Goal: Use online tool/utility: Utilize a website feature to perform a specific function

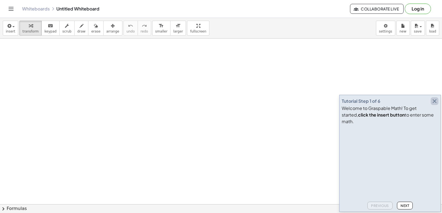
click at [435, 105] on icon "button" at bounding box center [434, 101] width 7 height 7
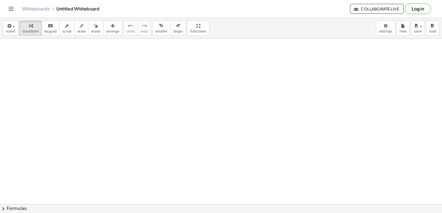
drag, startPoint x: 289, startPoint y: 125, endPoint x: 296, endPoint y: 135, distance: 11.9
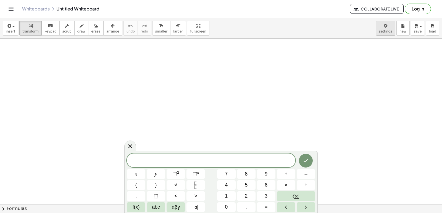
click at [393, 28] on body "Graspable Math Activities Get Started Activity Bank Assigned Work Classes White…" at bounding box center [221, 106] width 442 height 213
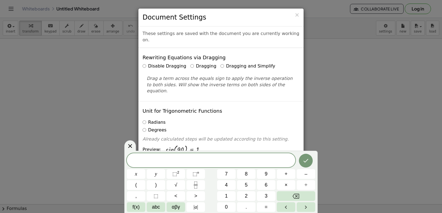
click at [319, 63] on div "× Document Settings These settings are saved with the document you are currentl…" at bounding box center [221, 106] width 442 height 213
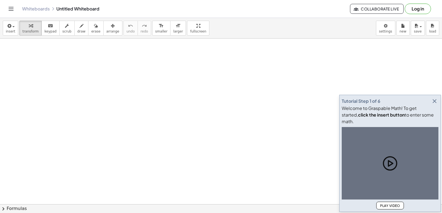
click at [434, 105] on icon "button" at bounding box center [434, 101] width 7 height 7
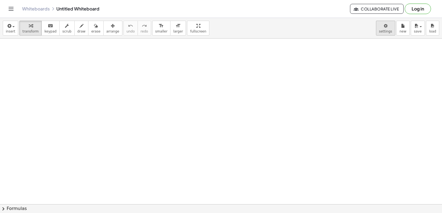
click at [384, 30] on body "Graspable Math Activities Get Started Activity Bank Assigned Work Classes White…" at bounding box center [221, 106] width 442 height 213
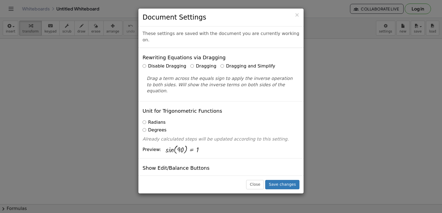
drag, startPoint x: 384, startPoint y: 30, endPoint x: 314, endPoint y: 23, distance: 71.0
click at [314, 23] on div "× Document Settings These settings are saved with the document you are currentl…" at bounding box center [221, 106] width 442 height 213
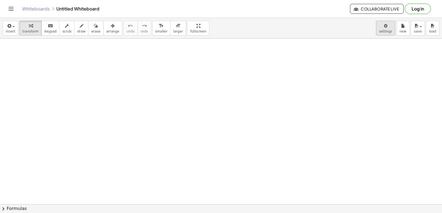
click at [381, 27] on body "Graspable Math Activities Get Started Activity Bank Assigned Work Classes White…" at bounding box center [221, 106] width 442 height 213
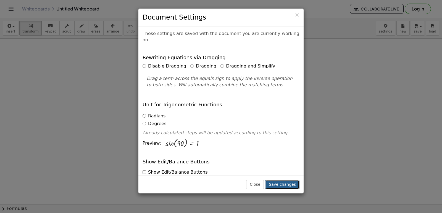
click at [282, 182] on button "Save changes" at bounding box center [282, 184] width 34 height 9
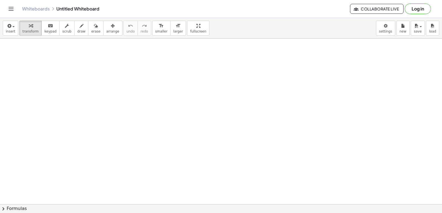
drag, startPoint x: 173, startPoint y: 124, endPoint x: 178, endPoint y: 125, distance: 5.2
drag, startPoint x: 126, startPoint y: 155, endPoint x: 131, endPoint y: 147, distance: 9.6
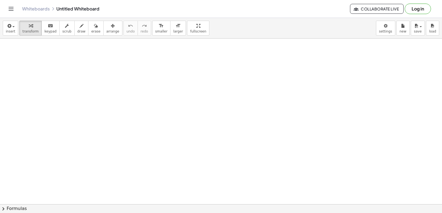
click at [0, 0] on icon at bounding box center [0, 0] width 0 height 0
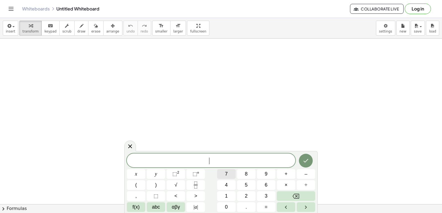
click at [228, 175] on button "7" at bounding box center [226, 175] width 18 height 10
click at [138, 173] on button "x" at bounding box center [136, 175] width 18 height 10
click at [308, 157] on button "Done" at bounding box center [306, 161] width 14 height 14
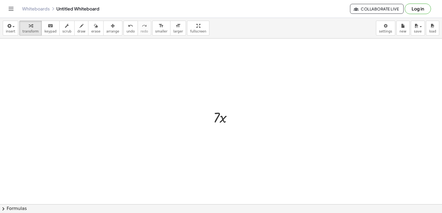
scroll to position [55, 0]
click at [220, 110] on div at bounding box center [221, 167] width 442 height 368
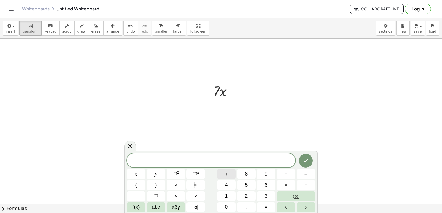
click at [226, 172] on span "7" at bounding box center [226, 174] width 3 height 7
click at [134, 172] on button "x" at bounding box center [136, 175] width 18 height 10
click at [178, 175] on span "⬚ 2" at bounding box center [175, 174] width 7 height 7
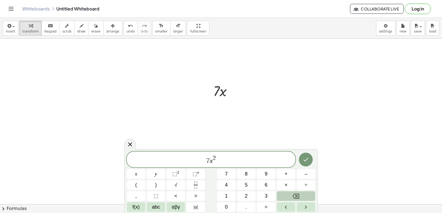
click at [289, 195] on button "Backspace" at bounding box center [296, 197] width 38 height 10
click at [160, 194] on button "⬚" at bounding box center [156, 197] width 18 height 10
click at [229, 195] on button "1" at bounding box center [226, 197] width 18 height 10
click at [289, 195] on button "Backspace" at bounding box center [296, 197] width 38 height 10
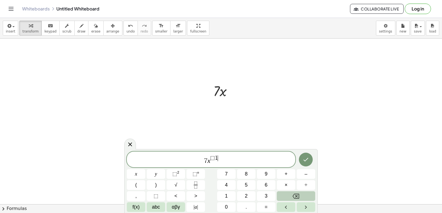
click at [289, 195] on button "Backspace" at bounding box center [296, 197] width 38 height 10
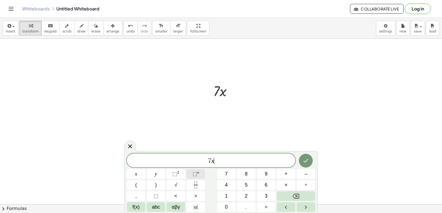
click at [194, 177] on span "⬚ n" at bounding box center [195, 174] width 7 height 7
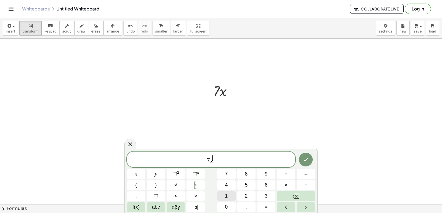
click at [228, 192] on button "1" at bounding box center [226, 197] width 18 height 10
click at [288, 199] on button "Backspace" at bounding box center [296, 197] width 38 height 10
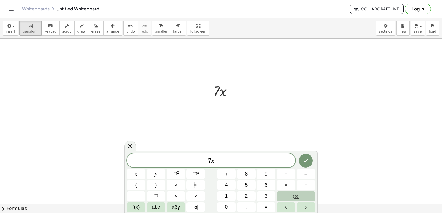
click at [286, 196] on button "Backspace" at bounding box center [296, 197] width 38 height 10
click at [284, 186] on button "×" at bounding box center [286, 186] width 18 height 10
click at [292, 198] on icon "Backspace" at bounding box center [295, 196] width 7 height 7
click at [133, 147] on icon at bounding box center [130, 146] width 7 height 7
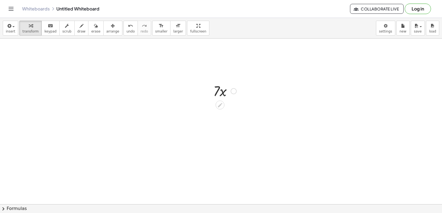
click at [223, 90] on div at bounding box center [224, 90] width 29 height 19
click at [218, 90] on div at bounding box center [224, 90] width 29 height 19
drag, startPoint x: 163, startPoint y: 163, endPoint x: 183, endPoint y: 165, distance: 19.5
click at [183, 165] on div at bounding box center [221, 167] width 442 height 368
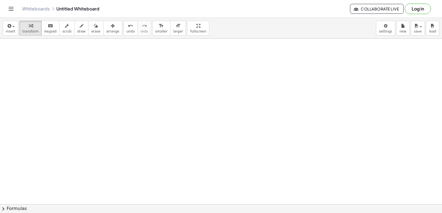
click at [186, 137] on div at bounding box center [221, 29] width 442 height 368
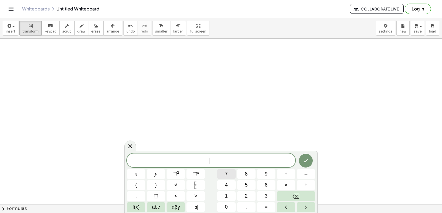
click at [233, 177] on button "7" at bounding box center [226, 175] width 18 height 10
click at [141, 171] on button "x" at bounding box center [136, 175] width 18 height 10
click at [172, 173] on button "⬚ 2" at bounding box center [175, 175] width 18 height 10
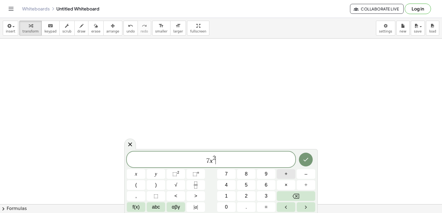
click at [287, 174] on span "+" at bounding box center [285, 174] width 3 height 7
click at [268, 196] on button "3" at bounding box center [266, 197] width 18 height 10
click at [137, 177] on span "x" at bounding box center [136, 174] width 2 height 7
click at [285, 173] on span "+" at bounding box center [285, 174] width 3 height 7
click at [249, 196] on button "2" at bounding box center [246, 197] width 18 height 10
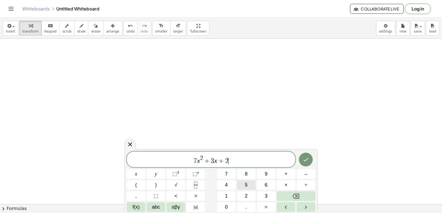
click at [244, 184] on button "5" at bounding box center [246, 186] width 18 height 10
click at [303, 161] on icon "Done" at bounding box center [305, 160] width 7 height 7
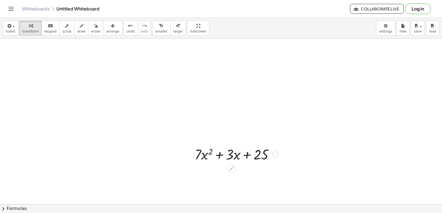
scroll to position [285, 0]
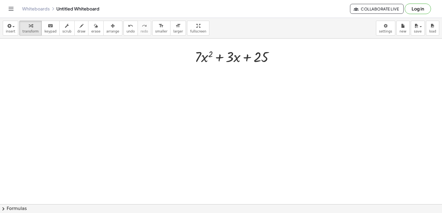
click at [242, 103] on div at bounding box center [221, 3] width 442 height 498
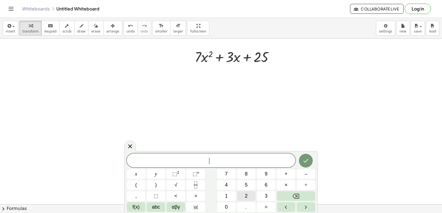
click at [245, 193] on span "2" at bounding box center [246, 196] width 3 height 7
click at [284, 184] on button "×" at bounding box center [286, 186] width 18 height 10
click at [225, 173] on span "7" at bounding box center [226, 174] width 3 height 7
click at [140, 174] on button "x" at bounding box center [136, 175] width 18 height 10
click at [181, 174] on button "⬚ 2" at bounding box center [175, 175] width 18 height 10
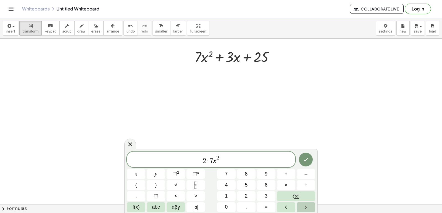
click at [299, 203] on button "Right arrow" at bounding box center [306, 208] width 18 height 10
click at [301, 174] on button "–" at bounding box center [306, 175] width 18 height 10
click at [301, 195] on button "Backspace" at bounding box center [296, 197] width 38 height 10
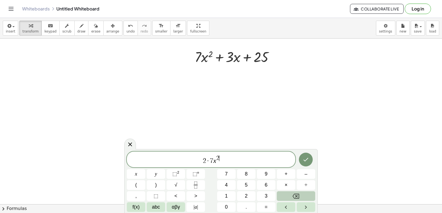
click at [282, 193] on button "Backspace" at bounding box center [296, 197] width 38 height 10
click at [195, 176] on span "⬚" at bounding box center [194, 174] width 5 height 6
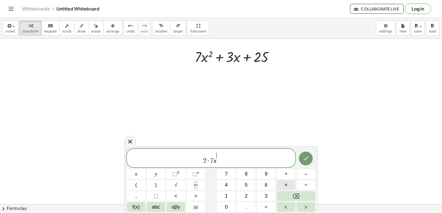
click at [285, 190] on button "×" at bounding box center [286, 186] width 18 height 10
click at [290, 196] on button "Backspace" at bounding box center [296, 197] width 38 height 10
click at [287, 197] on button "Backspace" at bounding box center [296, 197] width 38 height 10
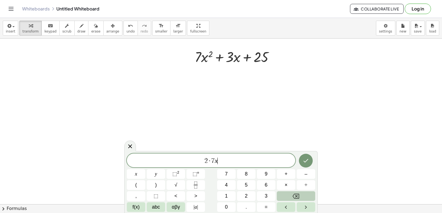
click at [288, 196] on button "Backspace" at bounding box center [296, 197] width 38 height 10
click at [137, 174] on span "x" at bounding box center [136, 174] width 2 height 7
click at [199, 174] on button "⬚ n" at bounding box center [195, 175] width 18 height 10
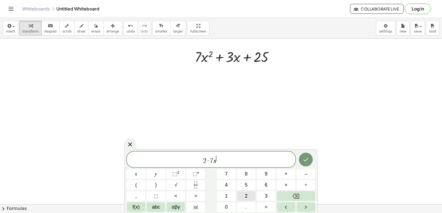
click at [244, 192] on button "2" at bounding box center [246, 197] width 18 height 10
click at [302, 173] on button "–" at bounding box center [306, 175] width 18 height 10
click at [229, 193] on button "1" at bounding box center [226, 197] width 18 height 10
click at [301, 205] on button "Right arrow" at bounding box center [306, 208] width 18 height 10
click at [288, 173] on button "+" at bounding box center [286, 175] width 18 height 10
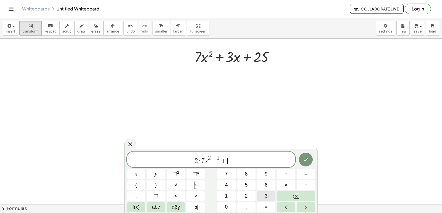
click at [265, 195] on span "3" at bounding box center [266, 196] width 3 height 7
click at [285, 183] on span "×" at bounding box center [285, 185] width 3 height 7
click at [227, 195] on span "1" at bounding box center [226, 196] width 3 height 7
click at [135, 175] on span "x" at bounding box center [136, 174] width 2 height 7
click at [197, 176] on span "⬚" at bounding box center [194, 174] width 5 height 6
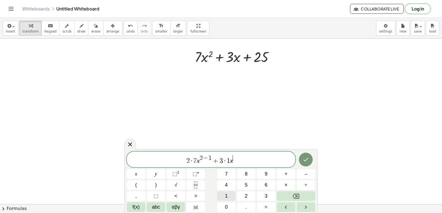
click at [226, 197] on span "1" at bounding box center [226, 196] width 3 height 7
click at [305, 174] on span "–" at bounding box center [305, 174] width 3 height 7
click at [230, 195] on button "1" at bounding box center [226, 197] width 18 height 10
click at [301, 203] on button "Right arrow" at bounding box center [306, 208] width 18 height 10
click at [289, 186] on button "×" at bounding box center [286, 186] width 18 height 10
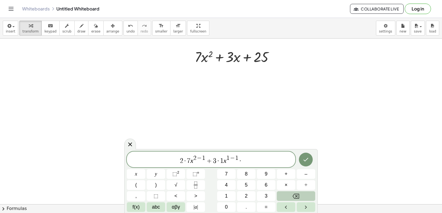
click at [299, 195] on icon "Backspace" at bounding box center [295, 196] width 7 height 5
click at [290, 175] on button "+" at bounding box center [286, 175] width 18 height 10
click at [231, 207] on button "0" at bounding box center [226, 208] width 18 height 10
click at [305, 161] on icon "Done" at bounding box center [305, 160] width 5 height 4
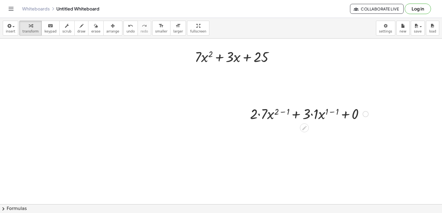
click at [258, 115] on div at bounding box center [309, 113] width 124 height 19
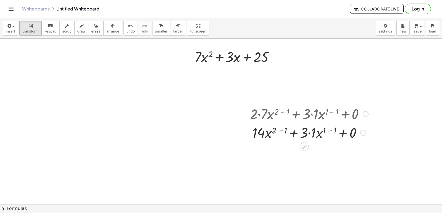
click at [310, 134] on div at bounding box center [309, 132] width 124 height 19
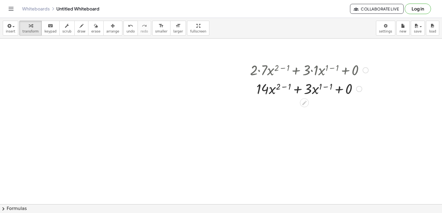
scroll to position [332, 0]
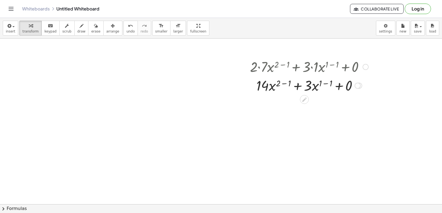
click at [297, 86] on div at bounding box center [309, 85] width 124 height 19
click at [315, 88] on div at bounding box center [309, 85] width 124 height 19
click at [346, 88] on div at bounding box center [309, 85] width 124 height 19
click at [340, 88] on div at bounding box center [309, 85] width 124 height 19
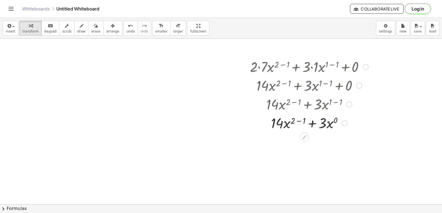
click at [311, 122] on div at bounding box center [309, 122] width 124 height 19
click at [298, 123] on div at bounding box center [309, 122] width 124 height 19
click at [297, 121] on div at bounding box center [309, 122] width 124 height 19
click at [305, 123] on div at bounding box center [309, 122] width 124 height 19
click at [292, 124] on div at bounding box center [309, 122] width 124 height 19
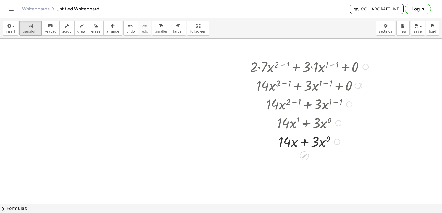
click at [319, 142] on div at bounding box center [309, 141] width 124 height 19
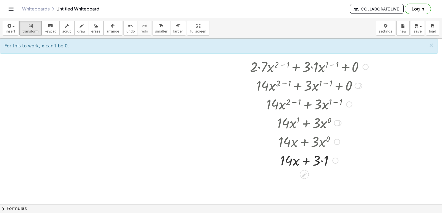
click at [323, 161] on div at bounding box center [309, 160] width 124 height 19
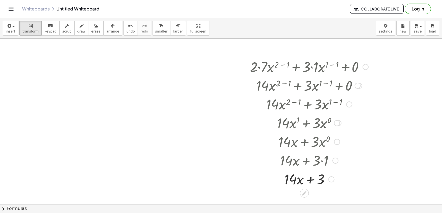
click at [313, 180] on div at bounding box center [309, 179] width 124 height 19
click at [302, 180] on div at bounding box center [309, 179] width 124 height 19
click at [299, 180] on div at bounding box center [309, 179] width 124 height 19
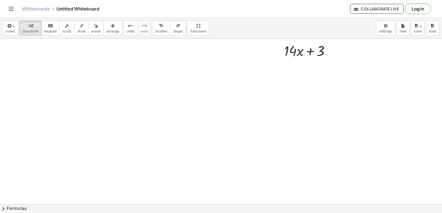
scroll to position [470, 0]
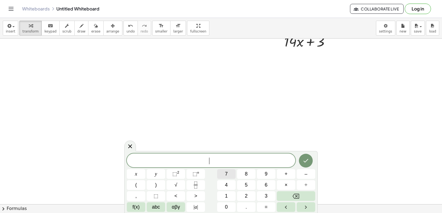
click at [231, 174] on button "7" at bounding box center [226, 175] width 18 height 10
click at [134, 176] on button "x" at bounding box center [136, 175] width 18 height 10
click at [201, 172] on button "⬚ n" at bounding box center [195, 175] width 18 height 10
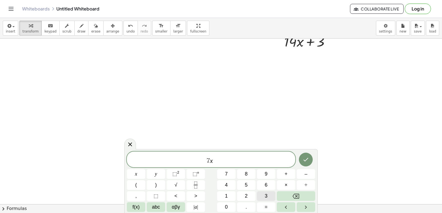
click at [268, 197] on button "3" at bounding box center [266, 197] width 18 height 10
click at [303, 206] on icon "Right arrow" at bounding box center [305, 207] width 7 height 7
click at [303, 175] on button "–" at bounding box center [306, 175] width 18 height 10
click at [248, 195] on button "2" at bounding box center [246, 197] width 18 height 10
click at [137, 174] on button "x" at bounding box center [136, 175] width 18 height 10
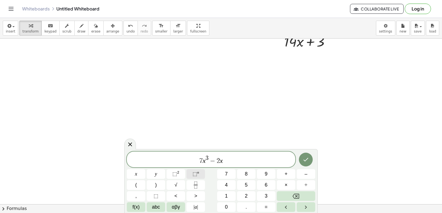
click at [198, 177] on span "⬚ n" at bounding box center [195, 174] width 7 height 7
click at [243, 194] on button "2" at bounding box center [246, 197] width 18 height 10
click at [290, 176] on button "+" at bounding box center [286, 175] width 18 height 10
click at [294, 195] on icon "Backspace" at bounding box center [295, 196] width 7 height 5
click at [305, 205] on icon "Right arrow" at bounding box center [305, 207] width 7 height 7
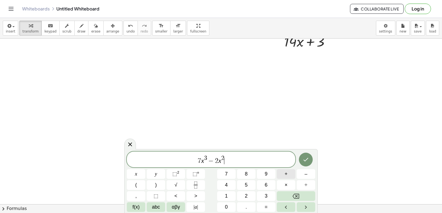
click at [282, 175] on button "+" at bounding box center [286, 175] width 18 height 10
click at [247, 183] on span "5" at bounding box center [246, 185] width 3 height 7
click at [134, 174] on button "x" at bounding box center [136, 175] width 18 height 10
click at [304, 174] on button "–" at bounding box center [306, 175] width 18 height 10
click at [228, 194] on button "1" at bounding box center [226, 197] width 18 height 10
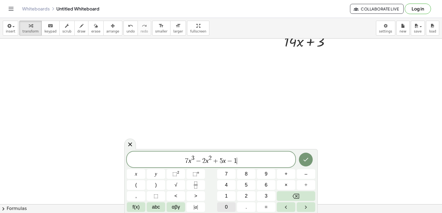
click at [228, 205] on button "0" at bounding box center [226, 208] width 18 height 10
click at [304, 157] on icon "Done" at bounding box center [305, 160] width 7 height 7
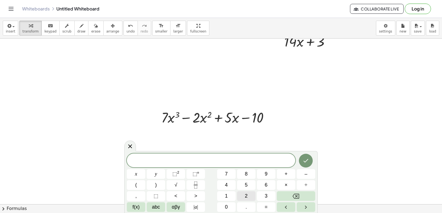
click at [241, 194] on button "2" at bounding box center [246, 197] width 18 height 10
click at [227, 198] on span "1" at bounding box center [226, 196] width 3 height 7
click at [136, 173] on span "x" at bounding box center [136, 174] width 2 height 7
click at [196, 175] on span "⬚" at bounding box center [194, 174] width 5 height 6
click at [247, 194] on span "2" at bounding box center [246, 196] width 3 height 7
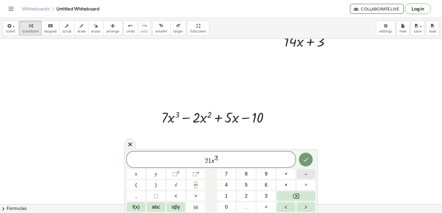
click at [304, 176] on button "–" at bounding box center [306, 175] width 18 height 10
click at [230, 187] on button "4" at bounding box center [226, 186] width 18 height 10
click at [292, 191] on div "2 1 x 2 − 4 ​ x y ⬚ 2 ⬚ n 7 8 9 + – ( ) √ 4 5 6 × ÷ , ⬚ < > 1 2 3 f(x) abc αβγ …" at bounding box center [221, 182] width 188 height 60
click at [297, 195] on icon "Backspace" at bounding box center [295, 196] width 7 height 7
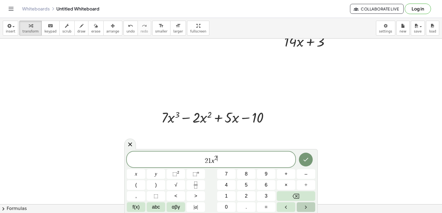
click at [303, 207] on icon "Right arrow" at bounding box center [305, 207] width 7 height 7
click at [303, 174] on button "–" at bounding box center [306, 175] width 18 height 10
click at [225, 186] on span "4" at bounding box center [226, 185] width 3 height 7
click at [141, 172] on button "x" at bounding box center [136, 175] width 18 height 10
click at [283, 175] on button "+" at bounding box center [286, 175] width 18 height 10
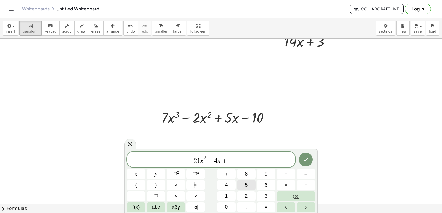
click at [242, 185] on button "5" at bounding box center [246, 186] width 18 height 10
click at [309, 160] on icon "Done" at bounding box center [305, 160] width 7 height 7
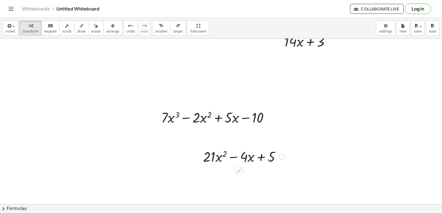
drag, startPoint x: 236, startPoint y: 158, endPoint x: 319, endPoint y: 169, distance: 83.8
click at [109, 32] on span "arrange" at bounding box center [112, 32] width 13 height 4
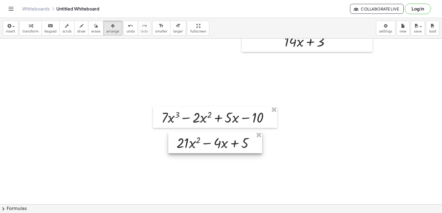
drag, startPoint x: 234, startPoint y: 155, endPoint x: 208, endPoint y: 140, distance: 30.3
click at [208, 140] on div at bounding box center [215, 143] width 94 height 22
click at [31, 28] on div "button" at bounding box center [30, 25] width 16 height 7
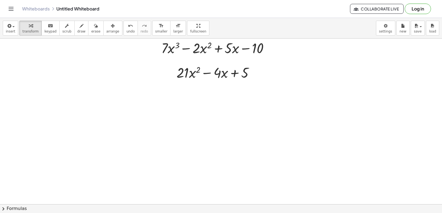
scroll to position [553, 0]
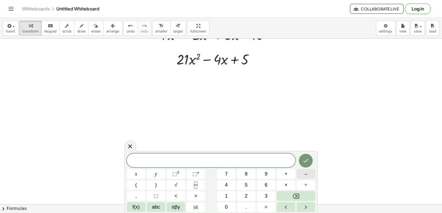
click at [302, 175] on button "–" at bounding box center [306, 175] width 18 height 10
click at [262, 183] on button "6" at bounding box center [266, 186] width 18 height 10
click at [133, 174] on button "x" at bounding box center [136, 175] width 18 height 10
click at [202, 172] on button "⬚ n" at bounding box center [195, 175] width 18 height 10
click at [226, 186] on span "4" at bounding box center [226, 185] width 3 height 7
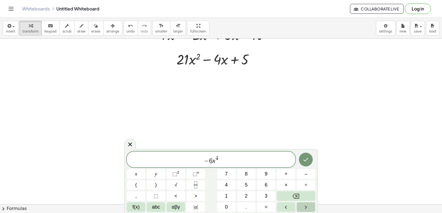
click at [307, 205] on icon "Right arrow" at bounding box center [305, 207] width 7 height 7
click at [286, 173] on span "+" at bounding box center [285, 174] width 3 height 7
click at [248, 186] on button "5" at bounding box center [246, 186] width 18 height 10
click at [130, 176] on button "x" at bounding box center [136, 175] width 18 height 10
click at [195, 173] on span "⬚" at bounding box center [194, 174] width 5 height 6
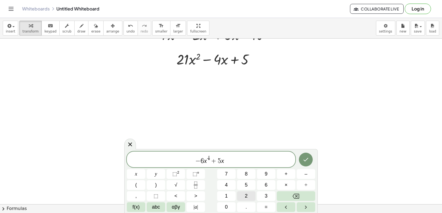
click at [244, 195] on button "2" at bounding box center [246, 197] width 18 height 10
click at [303, 208] on icon "Right arrow" at bounding box center [305, 207] width 7 height 7
click at [305, 171] on span "–" at bounding box center [305, 174] width 3 height 7
click at [226, 197] on span "1" at bounding box center [226, 196] width 3 height 7
click at [227, 203] on div "− 6 x 4 + 5 x 2 − 1 ​ x y ⬚ 2 ⬚ n 7 8 9 + – ( ) √ 4 5 6 × ÷ , ⬚ < > 1 2 3 f(x) …" at bounding box center [221, 182] width 188 height 60
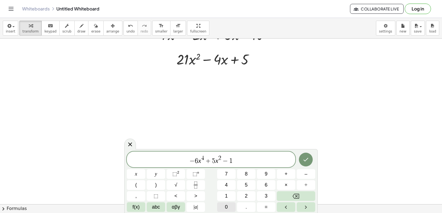
click at [227, 206] on span "0" at bounding box center [226, 207] width 3 height 7
click at [135, 170] on button "x" at bounding box center [136, 175] width 18 height 10
click at [286, 175] on span "+" at bounding box center [285, 174] width 3 height 7
click at [267, 173] on span "9" at bounding box center [266, 174] width 3 height 7
click at [312, 161] on button "Done" at bounding box center [306, 160] width 14 height 14
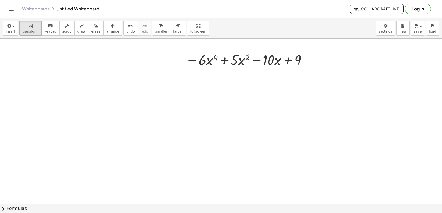
scroll to position [608, 0]
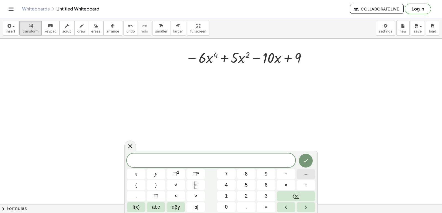
click at [304, 174] on button "–" at bounding box center [306, 175] width 18 height 10
click at [245, 194] on span "2" at bounding box center [246, 196] width 3 height 7
click at [230, 185] on button "4" at bounding box center [226, 186] width 18 height 10
click at [137, 174] on span "x" at bounding box center [136, 174] width 2 height 7
click at [195, 175] on span "⬚" at bounding box center [194, 174] width 5 height 6
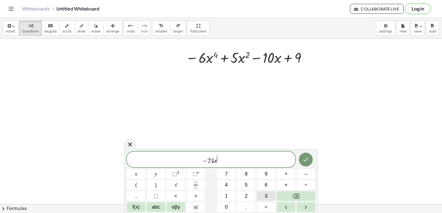
click at [268, 194] on button "3" at bounding box center [266, 197] width 18 height 10
click at [304, 208] on icon "Right arrow" at bounding box center [305, 207] width 7 height 7
click at [282, 173] on button "+" at bounding box center [286, 175] width 18 height 10
click at [224, 194] on button "1" at bounding box center [226, 197] width 18 height 10
click at [229, 205] on button "0" at bounding box center [226, 208] width 18 height 10
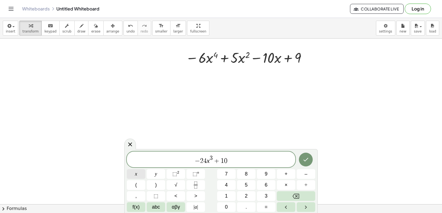
click at [136, 175] on span "x" at bounding box center [136, 174] width 2 height 7
click at [196, 176] on span "⬚" at bounding box center [194, 174] width 5 height 6
click at [227, 197] on span "1" at bounding box center [226, 196] width 3 height 7
click at [306, 207] on icon "Right arrow" at bounding box center [305, 207] width 7 height 7
click at [304, 172] on button "–" at bounding box center [306, 175] width 18 height 10
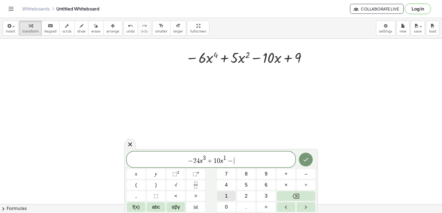
click at [227, 196] on span "1" at bounding box center [226, 196] width 3 height 7
click at [232, 208] on button "0" at bounding box center [226, 208] width 18 height 10
click at [306, 156] on button "Done" at bounding box center [306, 160] width 14 height 14
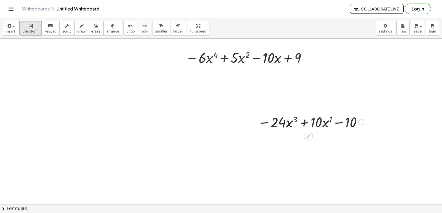
click at [282, 124] on div at bounding box center [311, 122] width 112 height 19
click at [308, 136] on icon at bounding box center [308, 136] width 4 height 4
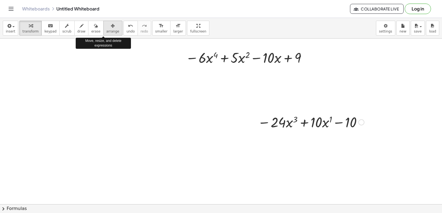
click at [103, 29] on button "arrange" at bounding box center [112, 28] width 19 height 15
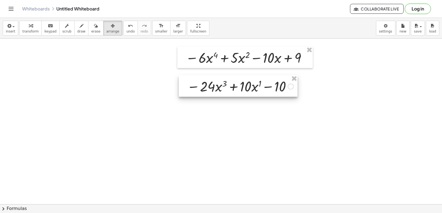
drag, startPoint x: 294, startPoint y: 124, endPoint x: 226, endPoint y: 87, distance: 77.8
click at [227, 87] on div at bounding box center [238, 86] width 119 height 22
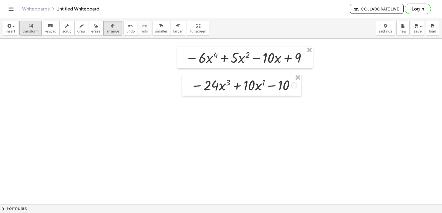
click at [24, 31] on span "transform" at bounding box center [30, 32] width 16 height 4
drag, startPoint x: 237, startPoint y: 116, endPoint x: 236, endPoint y: 119, distance: 3.1
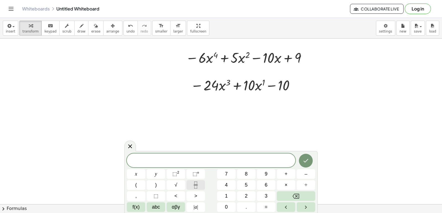
click at [196, 184] on icon "Fraction" at bounding box center [195, 185] width 7 height 7
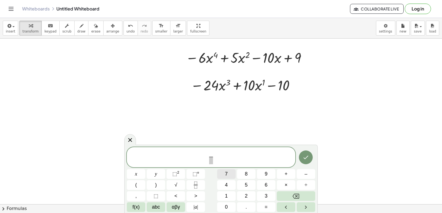
click at [226, 175] on span "7" at bounding box center [226, 174] width 3 height 7
click at [307, 205] on icon "Right arrow" at bounding box center [305, 207] width 7 height 7
click at [135, 173] on span "x" at bounding box center [136, 174] width 2 height 7
click at [199, 176] on button "⬚ n" at bounding box center [195, 175] width 18 height 10
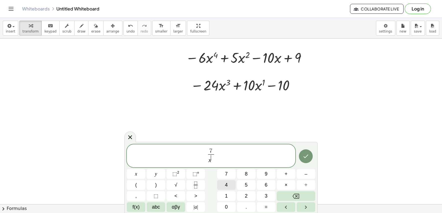
click at [222, 186] on button "4" at bounding box center [226, 186] width 18 height 10
click at [306, 155] on icon "Done" at bounding box center [305, 156] width 7 height 7
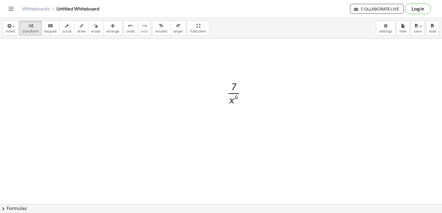
scroll to position [664, 0]
drag, startPoint x: 234, startPoint y: 97, endPoint x: 236, endPoint y: 80, distance: 17.2
click at [236, 80] on div at bounding box center [238, 90] width 28 height 28
drag, startPoint x: 236, startPoint y: 95, endPoint x: 245, endPoint y: 89, distance: 11.1
click at [234, 90] on div "· 7 · x 4" at bounding box center [234, 90] width 0 height 0
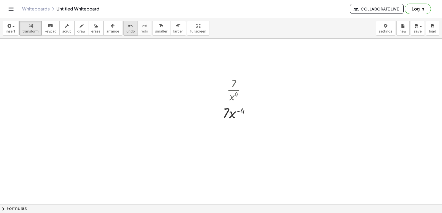
click at [126, 33] on span "undo" at bounding box center [130, 32] width 8 height 4
drag, startPoint x: 233, startPoint y: 96, endPoint x: 246, endPoint y: 83, distance: 18.9
click at [246, 83] on div at bounding box center [238, 90] width 28 height 28
drag, startPoint x: 231, startPoint y: 98, endPoint x: 240, endPoint y: 86, distance: 15.4
click at [126, 31] on span "undo" at bounding box center [130, 32] width 8 height 4
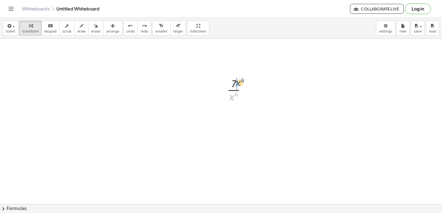
drag, startPoint x: 229, startPoint y: 97, endPoint x: 230, endPoint y: 83, distance: 14.9
click at [226, 83] on div "· x 4 · 7 · x 4" at bounding box center [236, 90] width 35 height 30
click at [126, 30] on span "undo" at bounding box center [130, 32] width 8 height 4
drag, startPoint x: 232, startPoint y: 101, endPoint x: 240, endPoint y: 88, distance: 14.3
click at [240, 88] on div at bounding box center [238, 90] width 28 height 28
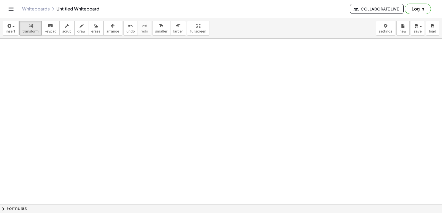
drag, startPoint x: 202, startPoint y: 131, endPoint x: 210, endPoint y: 114, distance: 18.8
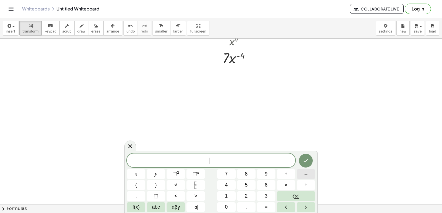
click at [310, 177] on button "–" at bounding box center [306, 175] width 18 height 10
click at [227, 186] on span "4" at bounding box center [226, 185] width 3 height 7
click at [287, 187] on span "×" at bounding box center [285, 185] width 3 height 7
click at [224, 174] on button "7" at bounding box center [226, 175] width 18 height 10
click at [139, 175] on button "x" at bounding box center [136, 175] width 18 height 10
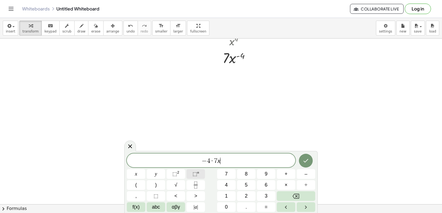
click at [197, 173] on sup "n" at bounding box center [198, 173] width 2 height 4
click at [307, 176] on button "–" at bounding box center [306, 175] width 18 height 10
click at [229, 182] on button "4" at bounding box center [226, 186] width 18 height 10
click at [301, 173] on button "–" at bounding box center [306, 175] width 18 height 10
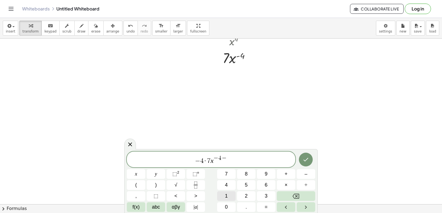
click at [230, 197] on button "1" at bounding box center [226, 197] width 18 height 10
click at [303, 155] on button "Done" at bounding box center [306, 160] width 14 height 14
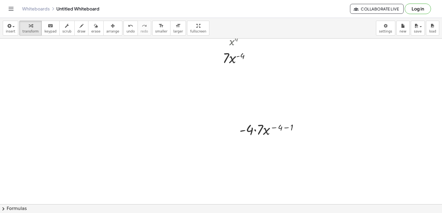
drag, startPoint x: 102, startPoint y: 28, endPoint x: 197, endPoint y: 89, distance: 113.4
click at [111, 28] on icon "button" at bounding box center [113, 26] width 4 height 7
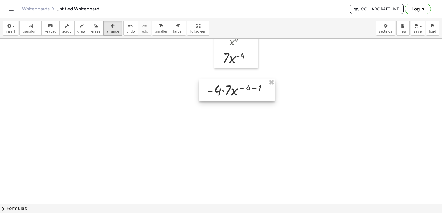
drag, startPoint x: 255, startPoint y: 128, endPoint x: 195, endPoint y: 82, distance: 75.3
click at [224, 87] on div at bounding box center [237, 90] width 76 height 22
click at [109, 30] on span "arrange" at bounding box center [112, 32] width 13 height 4
click at [32, 29] on button "transform" at bounding box center [30, 28] width 22 height 15
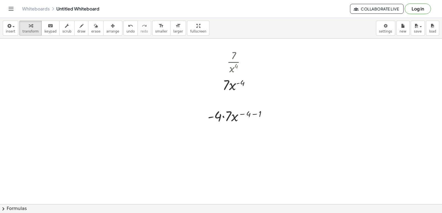
scroll to position [691, 0]
click at [222, 116] on div at bounding box center [239, 116] width 69 height 19
click at [253, 130] on div at bounding box center [239, 135] width 69 height 19
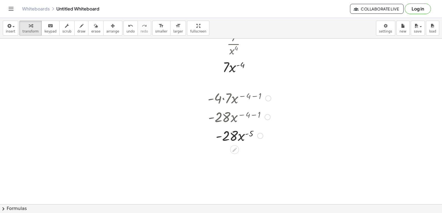
scroll to position [719, 0]
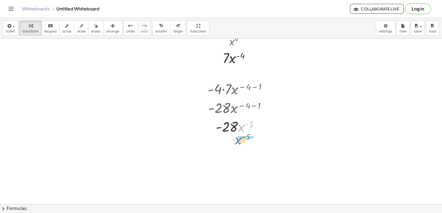
drag, startPoint x: 240, startPoint y: 128, endPoint x: 237, endPoint y: 138, distance: 10.2
click at [239, 149] on div at bounding box center [239, 150] width 69 height 28
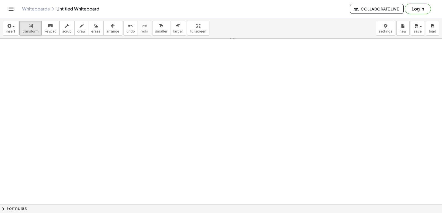
scroll to position [913, 0]
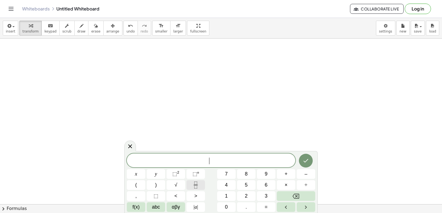
click at [195, 184] on icon "Fraction" at bounding box center [195, 185] width 7 height 7
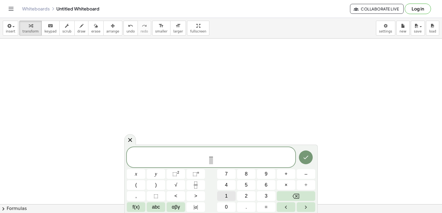
click at [227, 192] on button "1" at bounding box center [226, 197] width 18 height 10
click at [224, 208] on button "0" at bounding box center [226, 208] width 18 height 10
click at [311, 208] on button "Right arrow" at bounding box center [306, 208] width 18 height 10
click at [136, 175] on span "x" at bounding box center [136, 174] width 2 height 7
click at [194, 177] on span "⬚ n" at bounding box center [195, 174] width 7 height 7
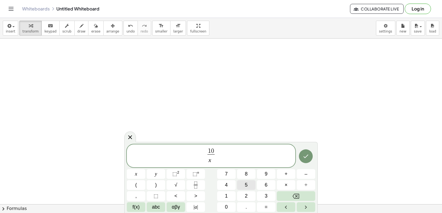
click at [248, 183] on button "5" at bounding box center [246, 186] width 18 height 10
click at [303, 156] on icon "Done" at bounding box center [305, 156] width 7 height 7
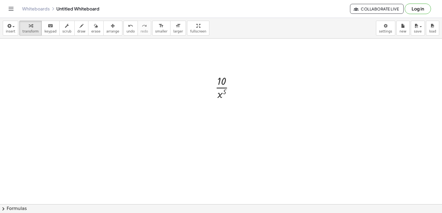
scroll to position [968, 0]
drag, startPoint x: 218, startPoint y: 68, endPoint x: 229, endPoint y: 58, distance: 15.4
click at [128, 28] on icon "undo" at bounding box center [130, 26] width 5 height 7
drag, startPoint x: 220, startPoint y: 70, endPoint x: 228, endPoint y: 58, distance: 14.1
click at [228, 58] on div at bounding box center [226, 62] width 28 height 28
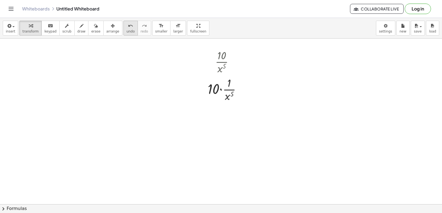
click at [126, 30] on span "undo" at bounding box center [130, 32] width 8 height 4
drag, startPoint x: 219, startPoint y: 67, endPoint x: 228, endPoint y: 54, distance: 15.2
click at [228, 54] on div at bounding box center [226, 62] width 28 height 28
click at [126, 32] on span "undo" at bounding box center [130, 32] width 8 height 4
click at [228, 61] on div at bounding box center [226, 62] width 28 height 28
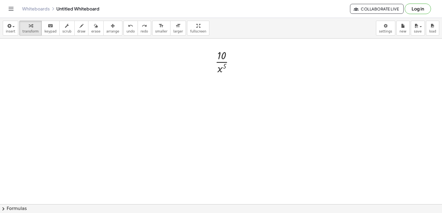
click at [229, 62] on div at bounding box center [226, 62] width 28 height 28
click at [228, 62] on div at bounding box center [226, 62] width 28 height 28
drag, startPoint x: 221, startPoint y: 69, endPoint x: 229, endPoint y: 66, distance: 8.8
click at [229, 67] on div at bounding box center [226, 62] width 43 height 28
click at [229, 66] on div at bounding box center [226, 62] width 43 height 28
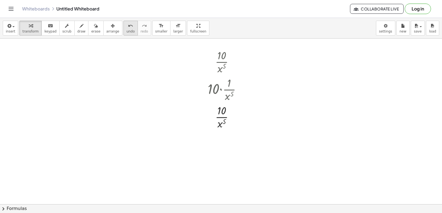
click at [126, 32] on span "undo" at bounding box center [130, 32] width 8 height 4
drag, startPoint x: 219, startPoint y: 70, endPoint x: 234, endPoint y: 57, distance: 19.5
click at [234, 57] on div at bounding box center [226, 62] width 28 height 28
drag, startPoint x: 220, startPoint y: 69, endPoint x: 227, endPoint y: 55, distance: 15.4
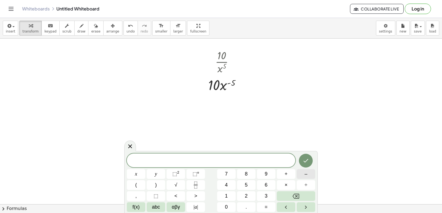
click at [308, 174] on button "–" at bounding box center [306, 175] width 18 height 10
click at [252, 186] on button "5" at bounding box center [246, 186] width 18 height 10
click at [285, 184] on span "×" at bounding box center [285, 185] width 3 height 7
click at [229, 199] on button "1" at bounding box center [226, 197] width 18 height 10
click at [229, 204] on button "0" at bounding box center [226, 208] width 18 height 10
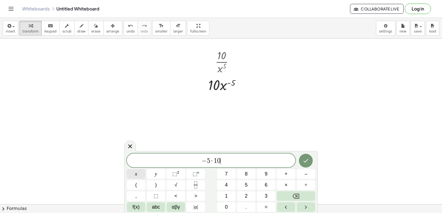
click at [138, 175] on button "x" at bounding box center [136, 175] width 18 height 10
click at [198, 174] on sup "n" at bounding box center [198, 173] width 2 height 4
click at [301, 175] on button "–" at bounding box center [306, 175] width 18 height 10
click at [245, 184] on span "5" at bounding box center [246, 185] width 3 height 7
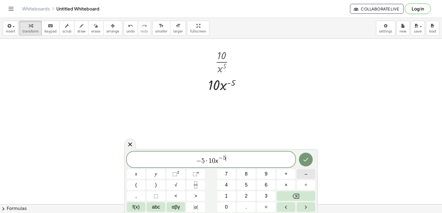
click at [304, 172] on span "–" at bounding box center [305, 174] width 3 height 7
click at [227, 196] on span "1" at bounding box center [226, 196] width 3 height 7
click at [309, 158] on button "Done" at bounding box center [306, 160] width 14 height 14
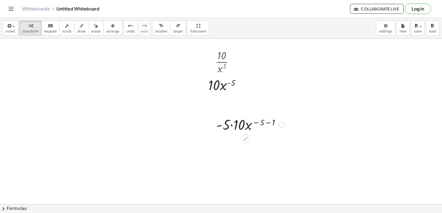
click at [232, 126] on div at bounding box center [250, 124] width 74 height 19
click at [264, 142] on div at bounding box center [250, 143] width 74 height 19
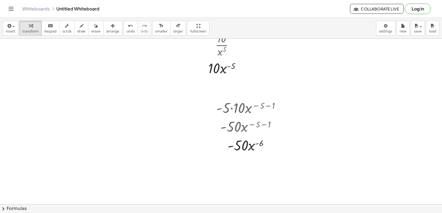
scroll to position [996, 0]
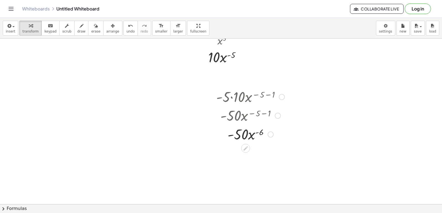
click at [253, 137] on div at bounding box center [250, 134] width 74 height 19
click at [256, 132] on div at bounding box center [250, 134] width 74 height 19
drag, startPoint x: 252, startPoint y: 135, endPoint x: 247, endPoint y: 145, distance: 10.3
click at [247, 145] on div "· - 5 · 10 · x ( − 5 − 1 ) · - 50 · x ( − 5 − 1 ) · x · - · x ( - ) 50 6" at bounding box center [248, 115] width 81 height 59
click at [126, 30] on span "undo" at bounding box center [130, 32] width 8 height 4
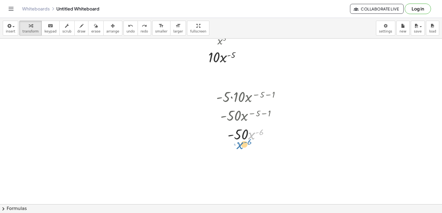
drag, startPoint x: 251, startPoint y: 133, endPoint x: 240, endPoint y: 142, distance: 14.7
click at [240, 142] on div at bounding box center [250, 134] width 73 height 19
drag, startPoint x: 252, startPoint y: 135, endPoint x: 247, endPoint y: 146, distance: 11.5
click at [123, 34] on button "undo undo" at bounding box center [130, 28] width 14 height 15
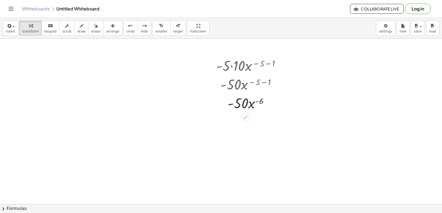
scroll to position [1051, 0]
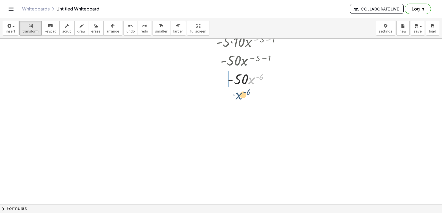
drag, startPoint x: 249, startPoint y: 83, endPoint x: 236, endPoint y: 96, distance: 18.4
drag, startPoint x: 119, startPoint y: 31, endPoint x: 138, endPoint y: 38, distance: 20.5
click at [126, 31] on span "undo" at bounding box center [130, 32] width 8 height 4
drag, startPoint x: 251, startPoint y: 78, endPoint x: 243, endPoint y: 91, distance: 15.3
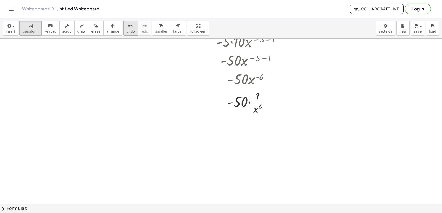
click at [126, 32] on span "undo" at bounding box center [130, 32] width 8 height 4
drag, startPoint x: 251, startPoint y: 82, endPoint x: 240, endPoint y: 94, distance: 16.2
click at [126, 33] on span "undo" at bounding box center [130, 32] width 8 height 4
drag, startPoint x: 253, startPoint y: 81, endPoint x: 246, endPoint y: 87, distance: 9.4
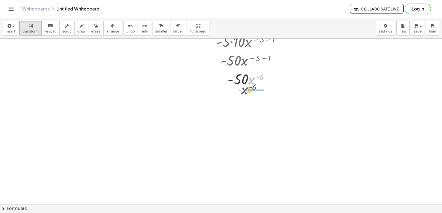
click at [246, 87] on div at bounding box center [250, 79] width 70 height 19
drag, startPoint x: 253, startPoint y: 80, endPoint x: 245, endPoint y: 92, distance: 14.1
click at [128, 27] on icon "undo" at bounding box center [130, 26] width 5 height 7
drag, startPoint x: 250, startPoint y: 81, endPoint x: 238, endPoint y: 93, distance: 17.6
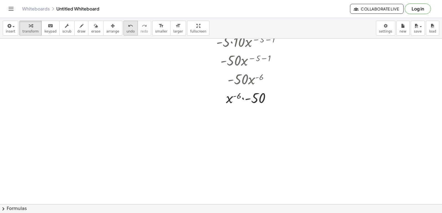
click at [124, 30] on button "undo undo" at bounding box center [130, 28] width 14 height 15
drag, startPoint x: 250, startPoint y: 81, endPoint x: 236, endPoint y: 94, distance: 18.6
click at [123, 34] on button "undo undo" at bounding box center [130, 28] width 14 height 15
drag, startPoint x: 239, startPoint y: 97, endPoint x: 250, endPoint y: 90, distance: 13.2
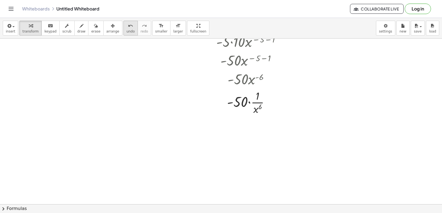
click at [123, 30] on button "undo undo" at bounding box center [130, 28] width 14 height 15
drag, startPoint x: 251, startPoint y: 81, endPoint x: 240, endPoint y: 104, distance: 25.7
click at [128, 27] on icon "undo" at bounding box center [130, 26] width 5 height 7
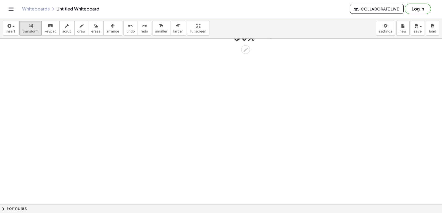
scroll to position [1134, 0]
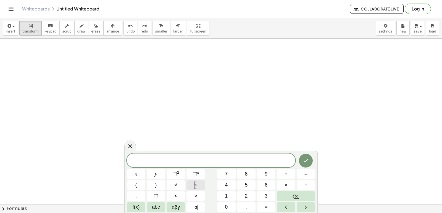
click at [199, 185] on icon "Fraction" at bounding box center [195, 185] width 7 height 7
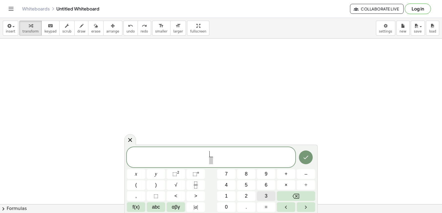
click at [261, 197] on button "3" at bounding box center [266, 197] width 18 height 10
click at [304, 206] on icon "Right arrow" at bounding box center [305, 207] width 7 height 7
click at [134, 172] on button "x" at bounding box center [136, 175] width 18 height 10
click at [197, 176] on span "⬚" at bounding box center [194, 174] width 5 height 6
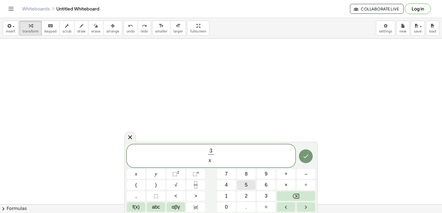
click at [250, 182] on button "5" at bounding box center [246, 186] width 18 height 10
click at [284, 175] on button "+" at bounding box center [286, 175] width 18 height 10
click at [295, 195] on icon "Backspace" at bounding box center [295, 196] width 7 height 5
click at [306, 203] on button "Right arrow" at bounding box center [306, 208] width 18 height 10
click at [306, 202] on div "**********" at bounding box center [221, 179] width 188 height 68
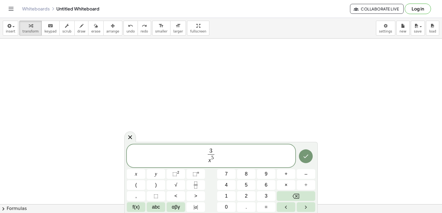
click at [226, 152] on span "3 x 5 ​" at bounding box center [211, 156] width 168 height 17
click at [286, 175] on span "+" at bounding box center [285, 174] width 3 height 7
click at [197, 173] on sup "n" at bounding box center [198, 173] width 2 height 4
click at [298, 194] on icon "Backspace" at bounding box center [295, 196] width 7 height 7
click at [203, 183] on button "Fraction" at bounding box center [195, 186] width 18 height 10
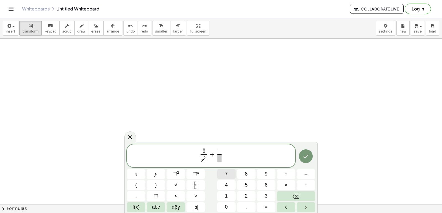
click at [232, 174] on button "7" at bounding box center [226, 175] width 18 height 10
click at [301, 206] on button "Right arrow" at bounding box center [306, 208] width 18 height 10
click at [135, 173] on span "x" at bounding box center [136, 174] width 2 height 7
click at [190, 174] on button "⬚ n" at bounding box center [195, 175] width 18 height 10
click at [263, 194] on button "3" at bounding box center [266, 197] width 18 height 10
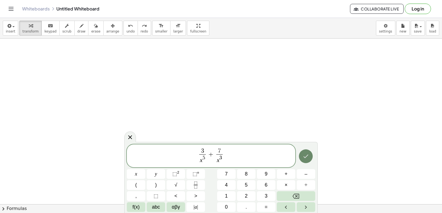
click at [309, 157] on button "Done" at bounding box center [306, 157] width 14 height 14
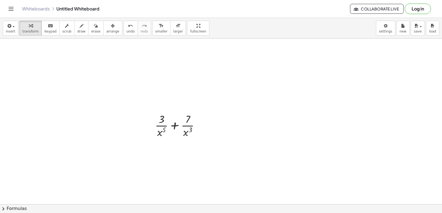
scroll to position [1161, 0]
drag, startPoint x: 191, startPoint y: 111, endPoint x: 198, endPoint y: 112, distance: 7.5
click at [198, 112] on div at bounding box center [179, 116] width 55 height 28
click at [126, 31] on span "undo" at bounding box center [130, 32] width 8 height 4
click at [174, 114] on div at bounding box center [179, 116] width 55 height 28
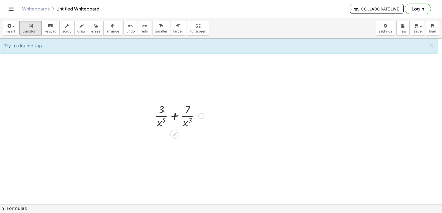
click at [174, 117] on div at bounding box center [179, 116] width 55 height 28
drag, startPoint x: 188, startPoint y: 122, endPoint x: 172, endPoint y: 122, distance: 15.7
click at [172, 122] on div at bounding box center [179, 116] width 55 height 28
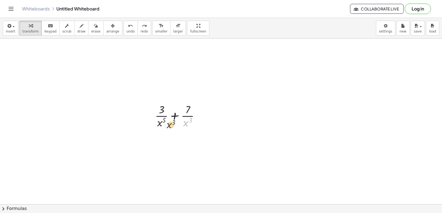
click at [170, 124] on div at bounding box center [179, 116] width 55 height 28
drag, startPoint x: 188, startPoint y: 113, endPoint x: 183, endPoint y: 115, distance: 6.3
click at [183, 115] on div at bounding box center [179, 116] width 55 height 28
drag, startPoint x: 190, startPoint y: 149, endPoint x: 184, endPoint y: 151, distance: 6.8
click at [184, 151] on div at bounding box center [179, 143] width 64 height 28
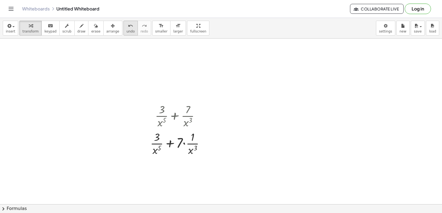
click at [128, 27] on icon "undo" at bounding box center [130, 26] width 5 height 7
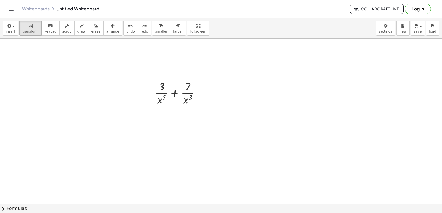
scroll to position [1216, 0]
click at [199, 60] on div at bounding box center [201, 61] width 6 height 6
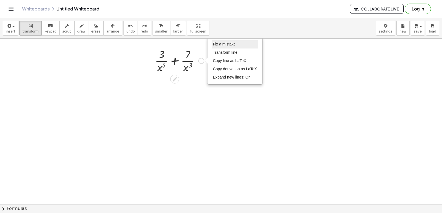
click at [224, 46] on span "Fix a mistake" at bounding box center [224, 44] width 23 height 4
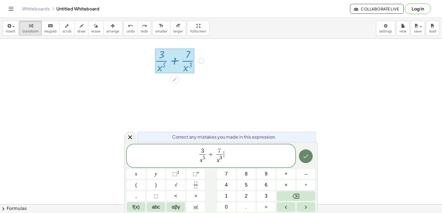
click at [306, 161] on button "Done" at bounding box center [306, 157] width 14 height 14
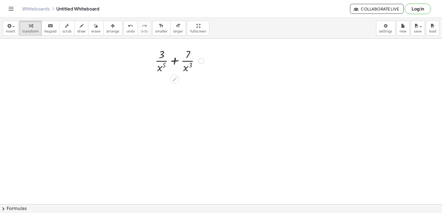
click at [200, 65] on div at bounding box center [179, 61] width 55 height 28
click at [202, 62] on div "Fix a mistake Transform line Copy line as LaTeX Copy derivation as LaTeX Expand…" at bounding box center [201, 61] width 6 height 6
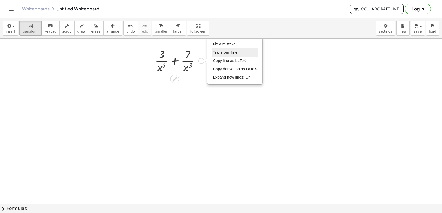
click at [224, 53] on span "Transform line" at bounding box center [225, 52] width 25 height 4
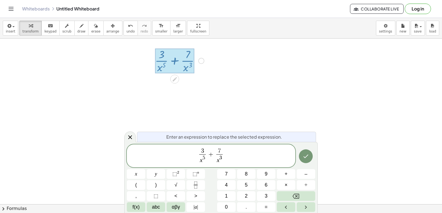
click at [312, 163] on div at bounding box center [306, 156] width 18 height 23
click at [310, 159] on button "Done" at bounding box center [306, 157] width 14 height 14
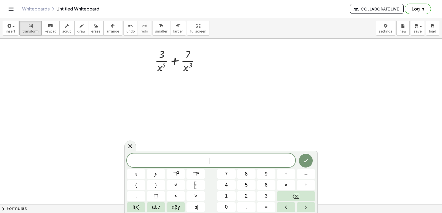
click at [127, 143] on icon at bounding box center [130, 146] width 7 height 7
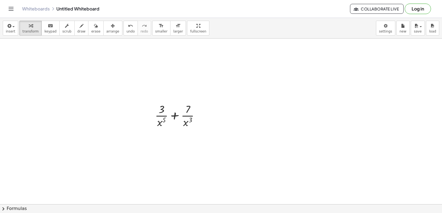
scroll to position [1161, 0]
drag, startPoint x: 158, startPoint y: 122, endPoint x: 168, endPoint y: 107, distance: 18.0
drag, startPoint x: 189, startPoint y: 150, endPoint x: 202, endPoint y: 137, distance: 18.0
click at [202, 138] on div at bounding box center [180, 143] width 66 height 28
drag, startPoint x: 192, startPoint y: 152, endPoint x: 202, endPoint y: 137, distance: 17.2
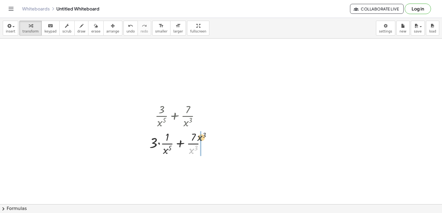
click at [202, 137] on div at bounding box center [180, 143] width 66 height 28
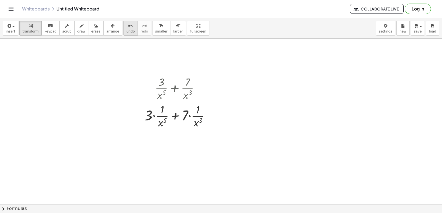
click at [125, 30] on button "undo undo" at bounding box center [130, 28] width 14 height 15
click at [126, 31] on span "undo" at bounding box center [130, 32] width 8 height 4
drag, startPoint x: 191, startPoint y: 123, endPoint x: 197, endPoint y: 134, distance: 12.8
click at [199, 108] on div at bounding box center [179, 116] width 65 height 28
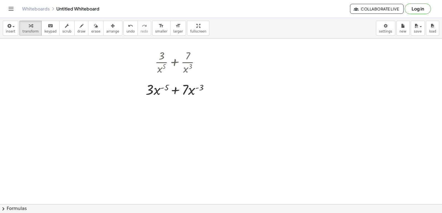
scroll to position [1216, 0]
drag, startPoint x: 174, startPoint y: 143, endPoint x: 171, endPoint y: 137, distance: 6.5
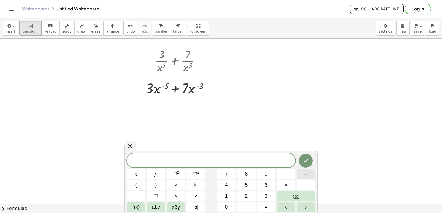
click at [306, 175] on span "–" at bounding box center [305, 174] width 3 height 7
click at [253, 186] on button "5" at bounding box center [246, 186] width 18 height 10
click at [292, 184] on button "×" at bounding box center [286, 186] width 18 height 10
click at [264, 195] on button "3" at bounding box center [266, 197] width 18 height 10
click at [139, 173] on button "x" at bounding box center [136, 175] width 18 height 10
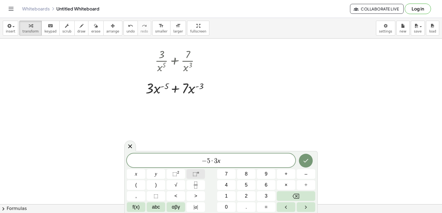
click at [200, 175] on button "⬚ n" at bounding box center [195, 175] width 18 height 10
click at [305, 174] on span "–" at bounding box center [305, 174] width 3 height 7
click at [244, 184] on button "5" at bounding box center [246, 186] width 18 height 10
click at [303, 171] on button "–" at bounding box center [306, 175] width 18 height 10
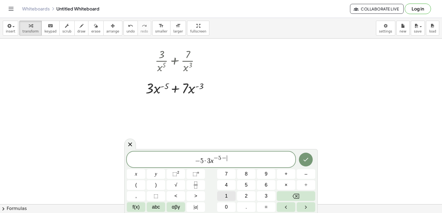
click at [228, 195] on button "1" at bounding box center [226, 197] width 18 height 10
click at [300, 204] on button "Right arrow" at bounding box center [306, 208] width 18 height 10
click at [284, 176] on span "+" at bounding box center [285, 174] width 3 height 7
click at [312, 174] on button "–" at bounding box center [306, 175] width 18 height 10
click at [259, 193] on button "3" at bounding box center [266, 197] width 18 height 10
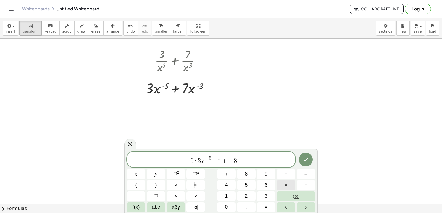
click at [288, 183] on button "×" at bounding box center [286, 186] width 18 height 10
click at [231, 178] on button "7" at bounding box center [226, 175] width 18 height 10
click at [193, 176] on span "⬚" at bounding box center [194, 174] width 5 height 6
click at [196, 174] on span "⬚" at bounding box center [194, 174] width 5 height 6
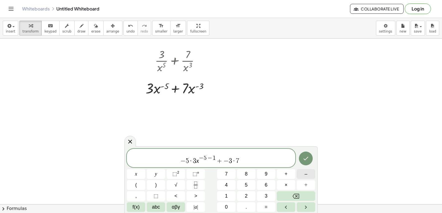
click at [305, 175] on span "–" at bounding box center [305, 174] width 3 height 7
click at [263, 193] on button "3" at bounding box center [266, 197] width 18 height 10
click at [282, 205] on button "Left arrow" at bounding box center [286, 208] width 18 height 10
click at [295, 195] on icon "Backspace" at bounding box center [295, 196] width 7 height 7
click at [263, 162] on span "− 5 · 3 x − 5 − 1 + − 3 · 7 3 ​" at bounding box center [211, 158] width 168 height 13
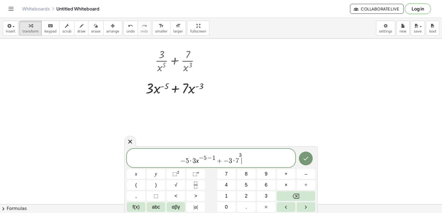
click at [250, 155] on span "− 5 · 3 x − 5 − 1 + − 3 · 7 3 ​" at bounding box center [211, 158] width 168 height 13
drag, startPoint x: 250, startPoint y: 155, endPoint x: 247, endPoint y: 155, distance: 2.8
click at [247, 155] on span "− 5 · 3 x − 5 − 1 + − 3 · 7 3 ​" at bounding box center [211, 158] width 168 height 13
click at [246, 154] on span "− 5 · 3 x − 5 − 1 + − 3 · 7 3 ​" at bounding box center [211, 158] width 168 height 13
click at [241, 154] on span "− 5 · 3 x − 5 − 1 + − 3 · 7 3" at bounding box center [211, 158] width 168 height 13
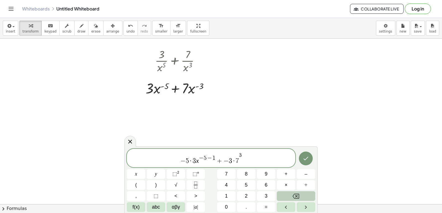
click at [289, 198] on button "Backspace" at bounding box center [296, 197] width 38 height 10
click at [290, 207] on button "Left arrow" at bounding box center [286, 208] width 18 height 10
click at [287, 207] on icon "Left arrow" at bounding box center [285, 207] width 7 height 7
click at [197, 171] on span "⬚ n" at bounding box center [195, 174] width 7 height 7
click at [305, 175] on span "–" at bounding box center [305, 174] width 3 height 7
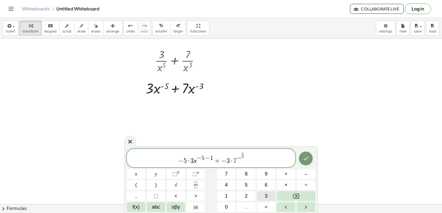
click at [269, 199] on button "3" at bounding box center [266, 197] width 18 height 10
click at [306, 175] on span "–" at bounding box center [305, 174] width 3 height 7
click at [227, 193] on span "1" at bounding box center [226, 196] width 3 height 7
click at [302, 160] on button "Done" at bounding box center [306, 159] width 14 height 14
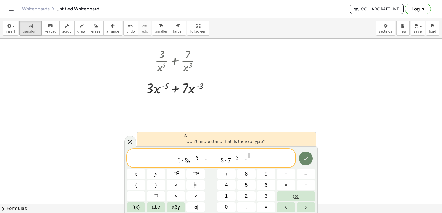
click at [301, 157] on button "Done" at bounding box center [306, 159] width 14 height 14
click at [263, 154] on div "− 5 · 3 x − 5 − 1 + − 3 · 7 − 3 − 1 ​" at bounding box center [211, 158] width 168 height 18
drag, startPoint x: 261, startPoint y: 155, endPoint x: 257, endPoint y: 155, distance: 4.2
click at [260, 155] on span "− 5 · 3 x − 5 − 1 + − 3 · 7 − 3 − 1 ​" at bounding box center [211, 158] width 168 height 13
drag, startPoint x: 252, startPoint y: 155, endPoint x: 248, endPoint y: 155, distance: 3.9
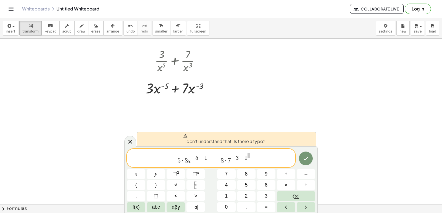
click at [249, 155] on span "− 5 · 3 x − 5 − 1 + − 3 · 7 − 3 − 1 ​" at bounding box center [211, 158] width 168 height 13
click at [297, 196] on icon "Backspace" at bounding box center [295, 196] width 7 height 5
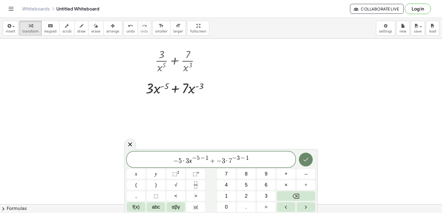
click at [306, 155] on button "Done" at bounding box center [306, 160] width 14 height 14
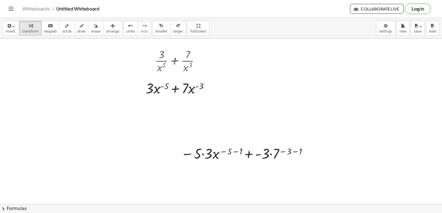
scroll to position [1244, 0]
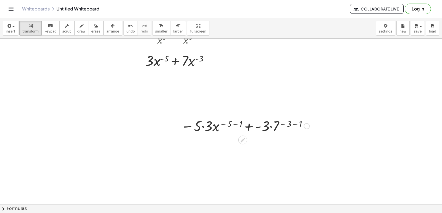
click at [202, 128] on div at bounding box center [245, 126] width 134 height 19
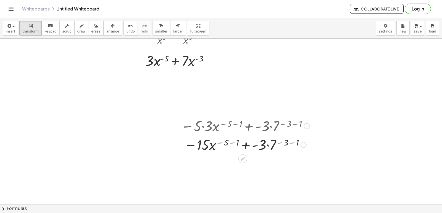
click at [268, 146] on div at bounding box center [245, 144] width 134 height 19
click at [267, 146] on div at bounding box center [245, 144] width 134 height 19
click at [267, 145] on div at bounding box center [245, 144] width 134 height 19
click at [233, 143] on div at bounding box center [245, 144] width 134 height 19
click at [260, 163] on div at bounding box center [245, 163] width 134 height 19
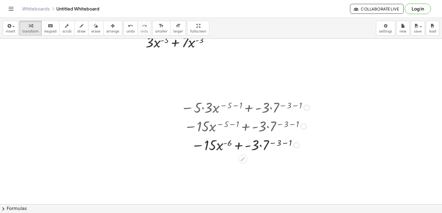
scroll to position [1272, 0]
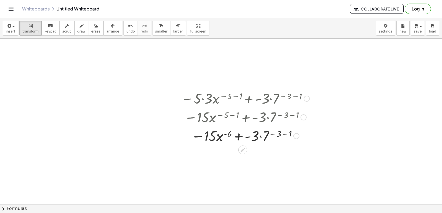
click at [260, 137] on div at bounding box center [245, 135] width 134 height 19
click at [284, 134] on div at bounding box center [245, 135] width 134 height 19
click at [267, 138] on div at bounding box center [245, 135] width 134 height 19
click at [268, 137] on div at bounding box center [245, 135] width 134 height 19
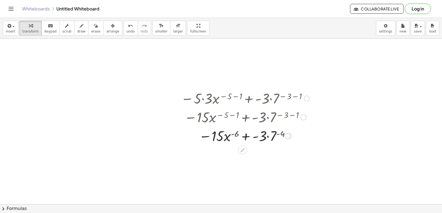
drag, startPoint x: 268, startPoint y: 137, endPoint x: 283, endPoint y: 131, distance: 15.5
click at [268, 137] on div at bounding box center [245, 135] width 134 height 19
click at [266, 137] on div at bounding box center [245, 135] width 134 height 19
click at [256, 137] on div at bounding box center [245, 135] width 134 height 19
click at [256, 138] on div at bounding box center [245, 135] width 134 height 19
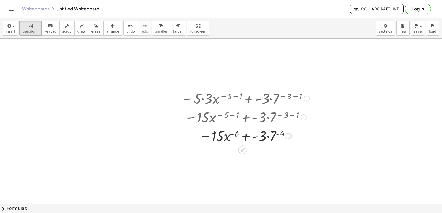
click at [255, 138] on div at bounding box center [245, 135] width 134 height 19
drag, startPoint x: 280, startPoint y: 154, endPoint x: 213, endPoint y: 109, distance: 80.4
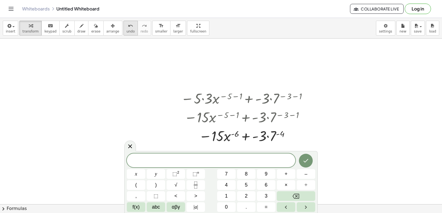
click at [123, 30] on button "undo undo" at bounding box center [130, 28] width 14 height 15
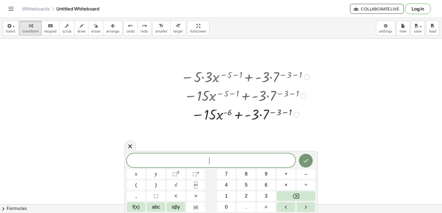
scroll to position [1299, 0]
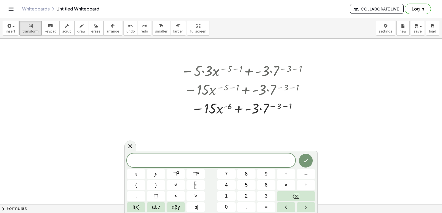
drag, startPoint x: 129, startPoint y: 145, endPoint x: 135, endPoint y: 142, distance: 6.8
click at [129, 145] on icon at bounding box center [130, 146] width 7 height 7
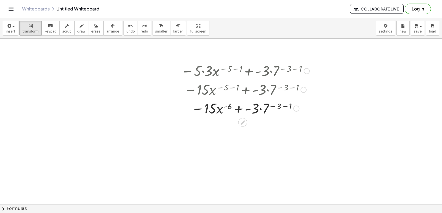
click at [249, 109] on div at bounding box center [245, 108] width 149 height 19
click at [236, 110] on div at bounding box center [245, 108] width 149 height 19
click at [258, 126] on div at bounding box center [245, 127] width 134 height 19
click at [257, 128] on div at bounding box center [245, 127] width 134 height 19
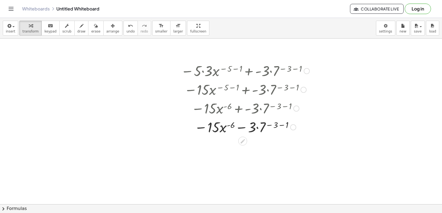
click at [257, 128] on div at bounding box center [245, 127] width 134 height 19
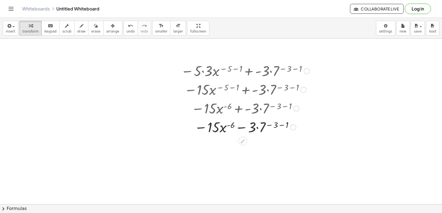
click at [269, 125] on div at bounding box center [245, 127] width 134 height 19
click at [240, 126] on div at bounding box center [245, 127] width 134 height 19
click at [126, 31] on span "undo" at bounding box center [130, 32] width 8 height 4
click at [259, 108] on div at bounding box center [245, 108] width 140 height 19
click at [283, 106] on div at bounding box center [245, 108] width 140 height 19
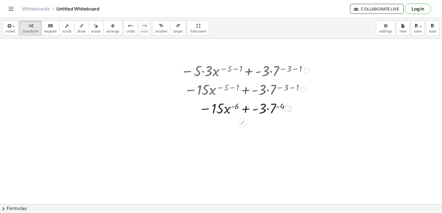
click at [268, 110] on div at bounding box center [245, 108] width 134 height 19
click at [268, 109] on div at bounding box center [245, 108] width 134 height 19
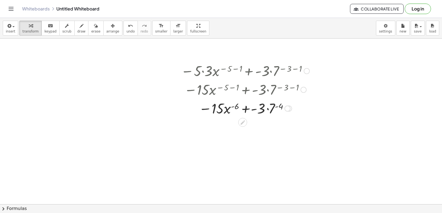
click at [268, 109] on div at bounding box center [245, 108] width 134 height 19
click at [126, 26] on div "undo" at bounding box center [130, 25] width 8 height 7
click at [257, 109] on div at bounding box center [245, 108] width 149 height 19
click at [265, 109] on div at bounding box center [245, 108] width 149 height 19
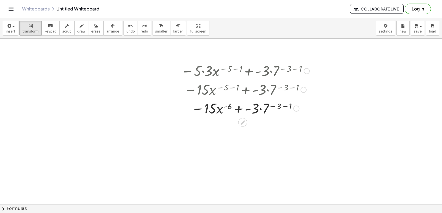
click at [267, 107] on div at bounding box center [245, 108] width 149 height 19
click at [126, 30] on span "undo" at bounding box center [130, 32] width 8 height 4
click at [266, 89] on div at bounding box center [245, 89] width 148 height 19
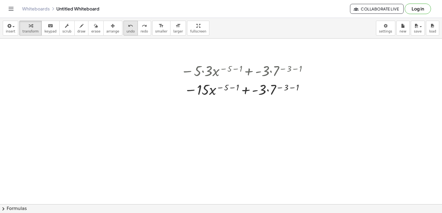
click at [128, 29] on icon "undo" at bounding box center [130, 26] width 5 height 7
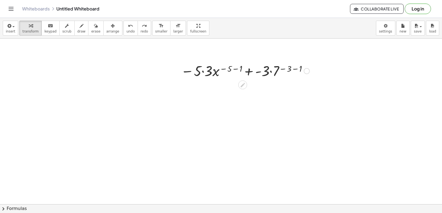
click at [271, 72] on div at bounding box center [245, 70] width 134 height 19
click at [271, 71] on div at bounding box center [245, 70] width 134 height 19
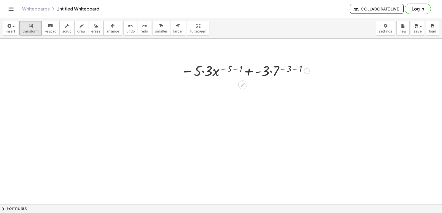
click at [203, 71] on div at bounding box center [245, 70] width 134 height 19
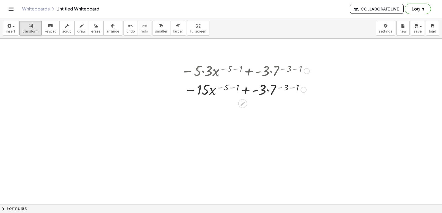
click at [266, 90] on div at bounding box center [245, 89] width 134 height 19
click at [282, 88] on div at bounding box center [245, 89] width 134 height 19
click at [290, 86] on div at bounding box center [245, 89] width 134 height 19
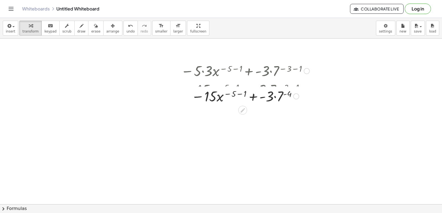
drag, startPoint x: 277, startPoint y: 89, endPoint x: 275, endPoint y: 93, distance: 4.7
click at [243, 71] on div "− · 5 · 3 · x ( − 5 − 1 ) + · - 3 · 7 ( − 3 − 1 ) − · 15 · x ( − 5 − 1 ) + · - …" at bounding box center [243, 71] width 0 height 0
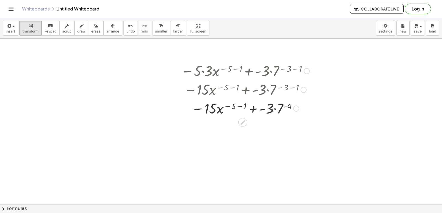
click at [275, 108] on div at bounding box center [245, 108] width 134 height 19
click at [275, 109] on div at bounding box center [245, 108] width 134 height 19
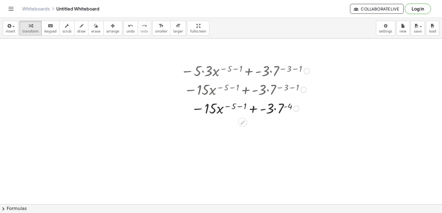
click at [275, 109] on div at bounding box center [245, 108] width 134 height 19
click at [266, 109] on div at bounding box center [245, 108] width 134 height 19
drag, startPoint x: 286, startPoint y: 104, endPoint x: 277, endPoint y: 109, distance: 10.5
click at [286, 104] on div at bounding box center [245, 108] width 134 height 19
click at [285, 107] on div at bounding box center [245, 108] width 134 height 19
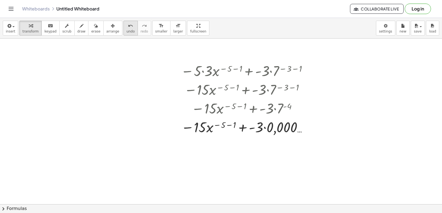
click at [126, 31] on span "undo" at bounding box center [130, 32] width 8 height 4
